Goal: Navigation & Orientation: Find specific page/section

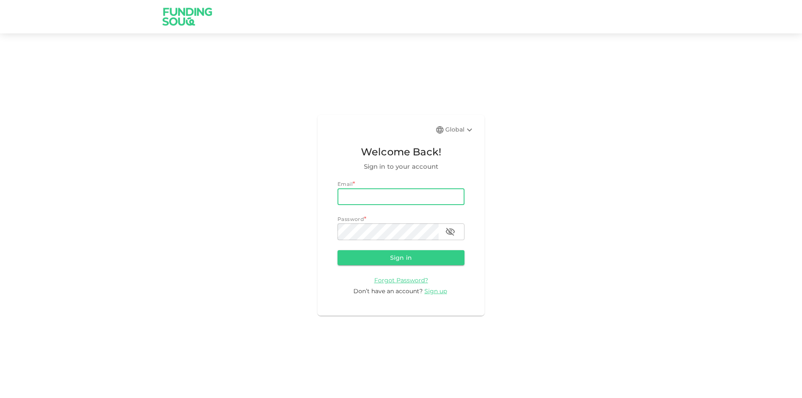
click at [412, 193] on input "email" at bounding box center [401, 196] width 127 height 17
type input "[EMAIL_ADDRESS][DOMAIN_NAME]"
click at [338, 250] on button "Sign in" at bounding box center [401, 257] width 127 height 15
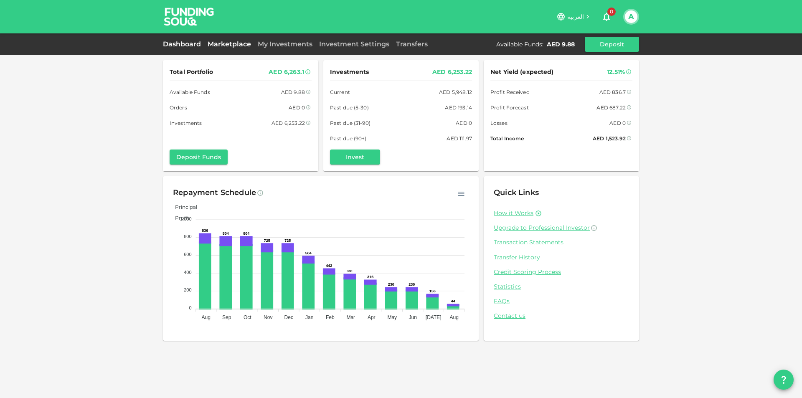
click at [241, 41] on link "Marketplace" at bounding box center [229, 44] width 50 height 8
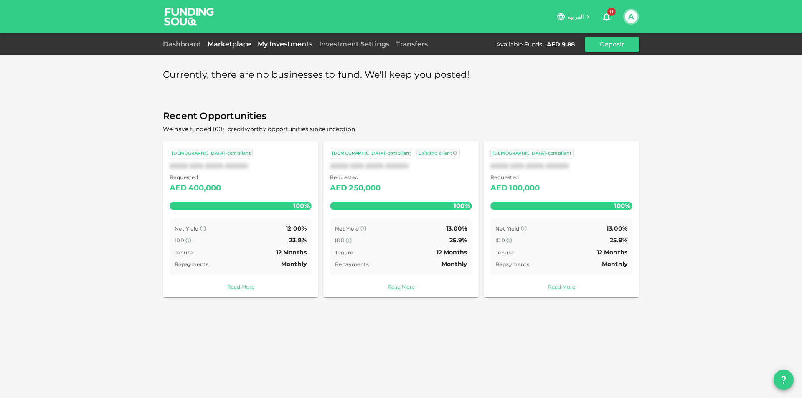
click at [280, 47] on link "My Investments" at bounding box center [284, 44] width 61 height 8
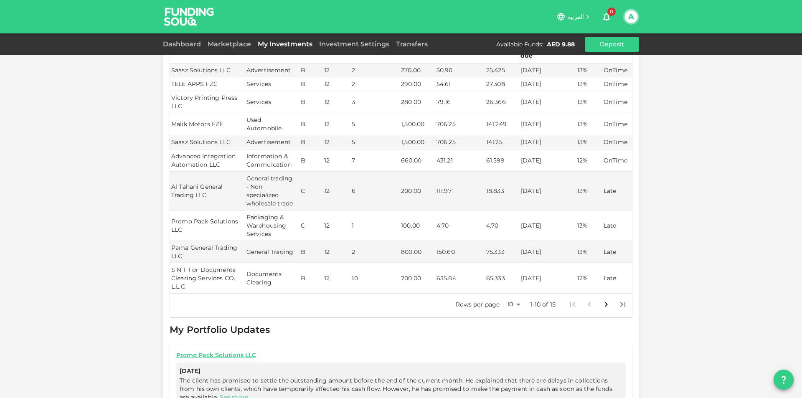
scroll to position [125, 0]
